Goal: Information Seeking & Learning: Learn about a topic

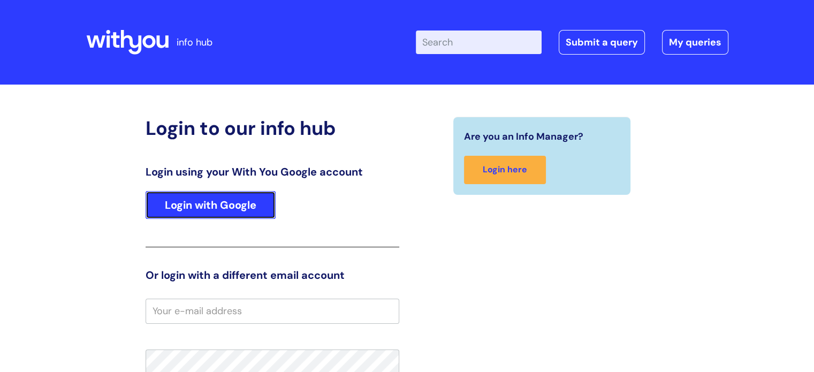
click at [233, 211] on link "Login with Google" at bounding box center [211, 205] width 130 height 28
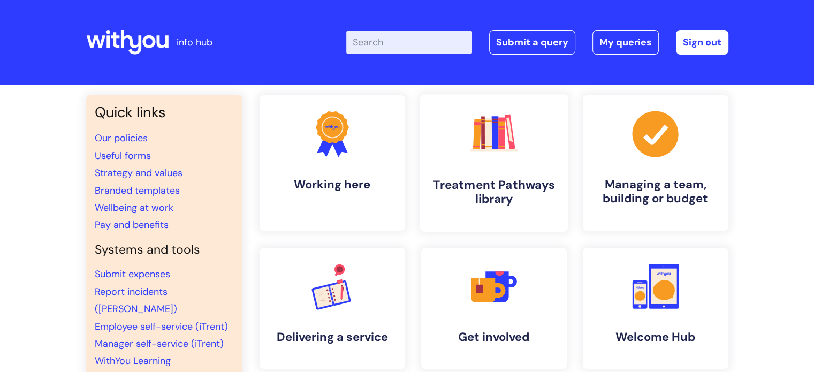
click at [521, 185] on h4 "Treatment Pathways library" at bounding box center [494, 192] width 131 height 29
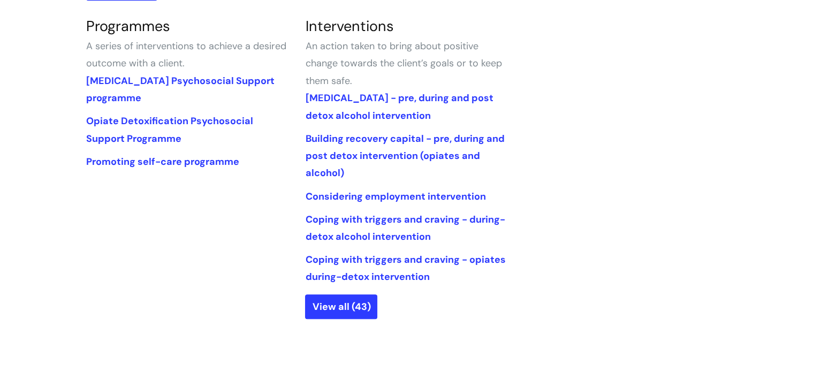
scroll to position [589, 0]
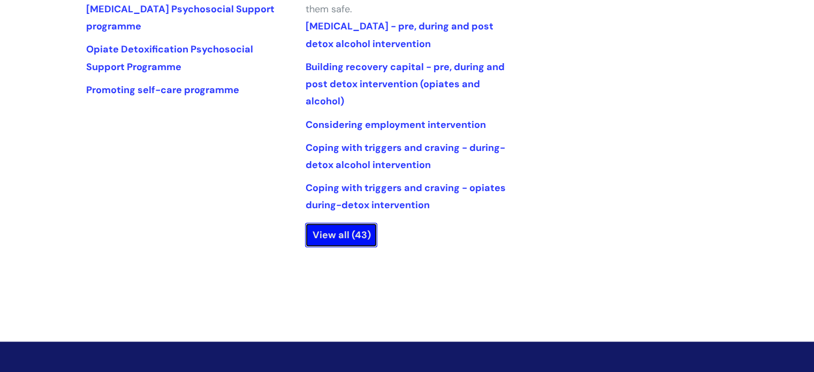
click at [340, 239] on link "View all (43)" at bounding box center [341, 235] width 72 height 25
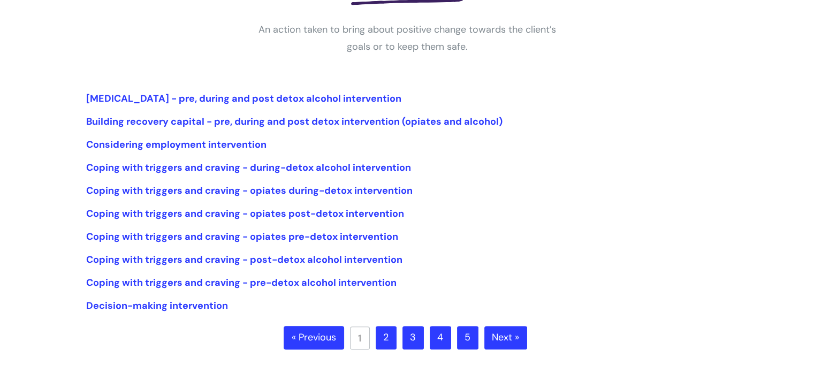
scroll to position [214, 0]
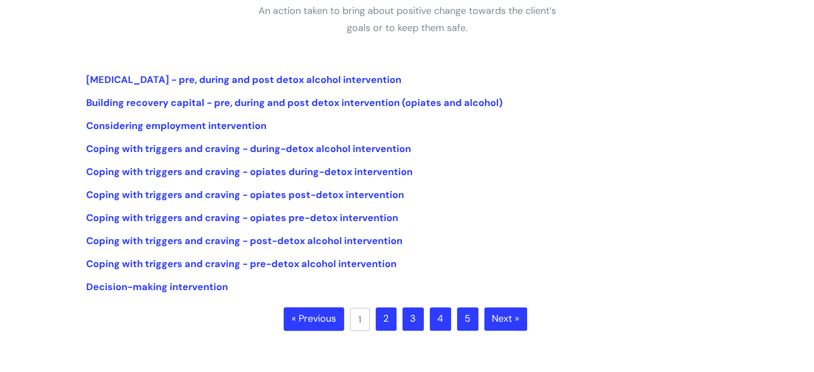
click at [390, 323] on link "2" at bounding box center [386, 319] width 21 height 24
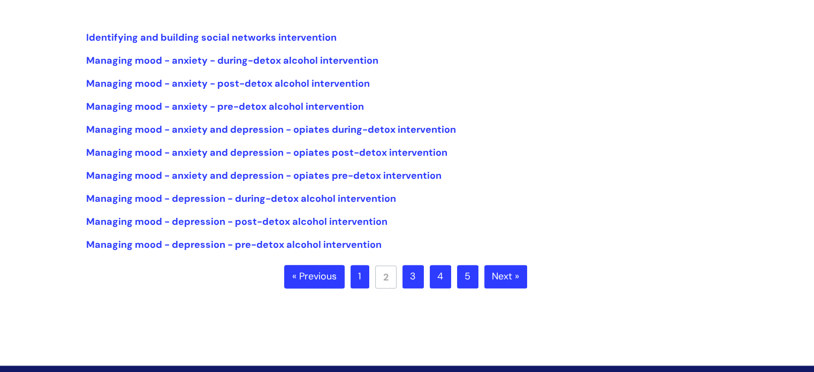
scroll to position [268, 0]
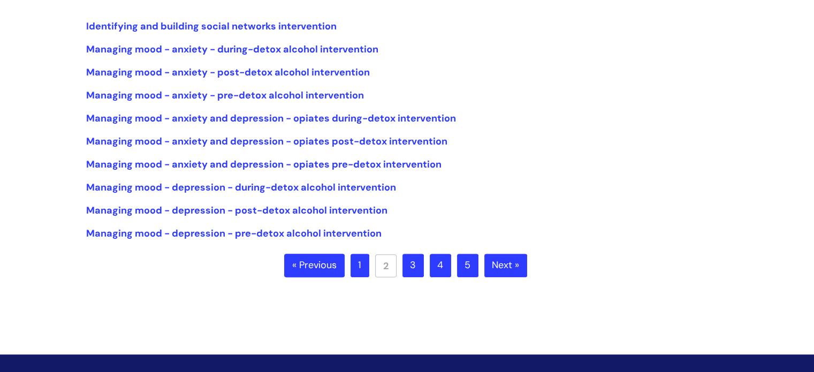
click at [411, 278] on ul "« Previous 1 2 3 4 5 Next »" at bounding box center [407, 272] width 246 height 37
click at [411, 275] on link "3" at bounding box center [412, 266] width 21 height 24
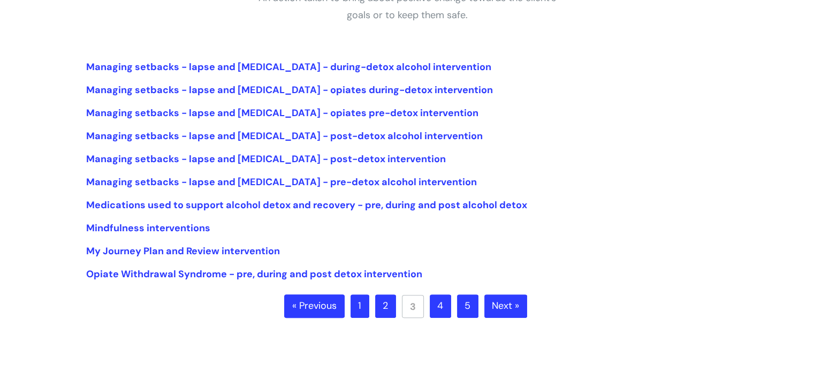
scroll to position [268, 0]
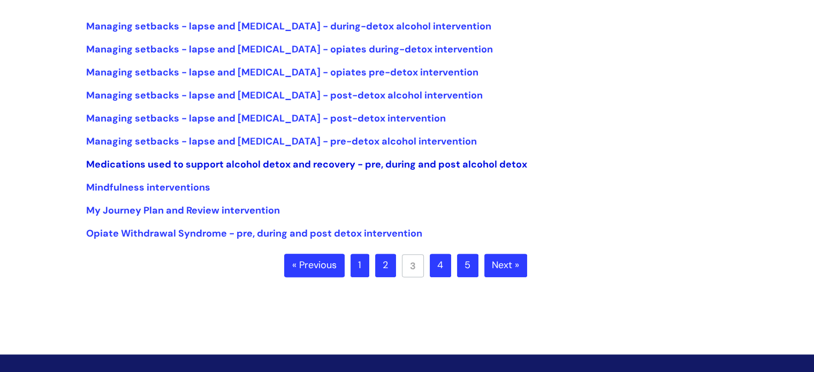
click at [293, 167] on link "Medications used to support alcohol detox and recovery - pre, during and post a…" at bounding box center [306, 164] width 441 height 13
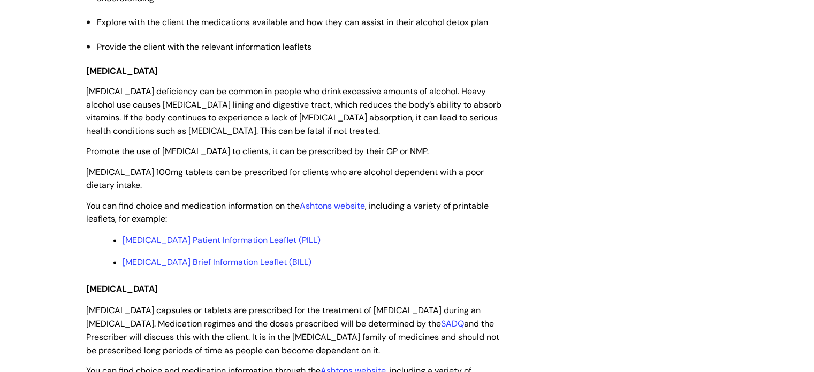
scroll to position [1552, 0]
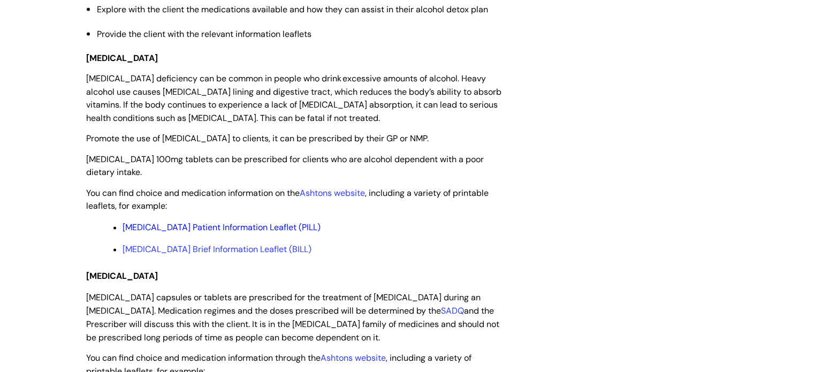
click at [248, 232] on link "[MEDICAL_DATA] Patient Information Leaflet (PILL)" at bounding box center [222, 227] width 198 height 11
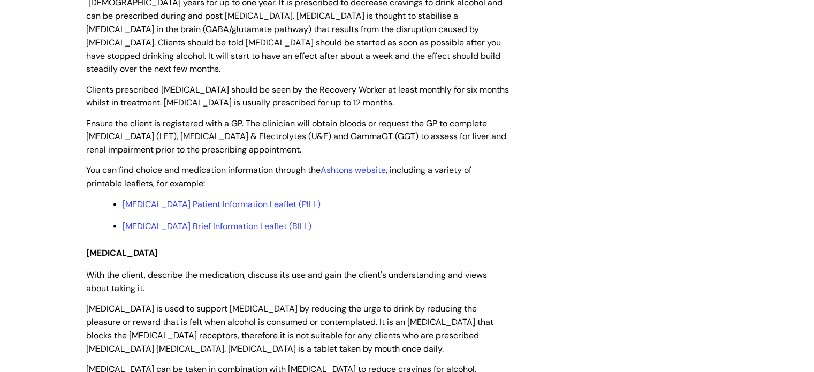
scroll to position [2087, 0]
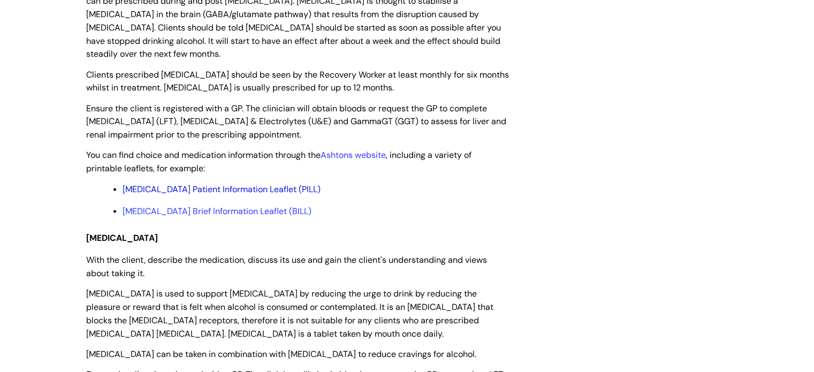
click at [247, 184] on link "[MEDICAL_DATA] Patient Information Leaflet (PILL)" at bounding box center [222, 189] width 198 height 11
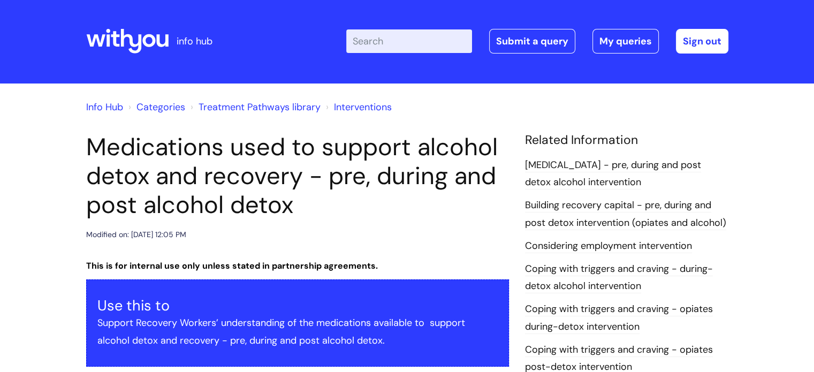
scroll to position [0, 0]
